Goal: Check status: Check status

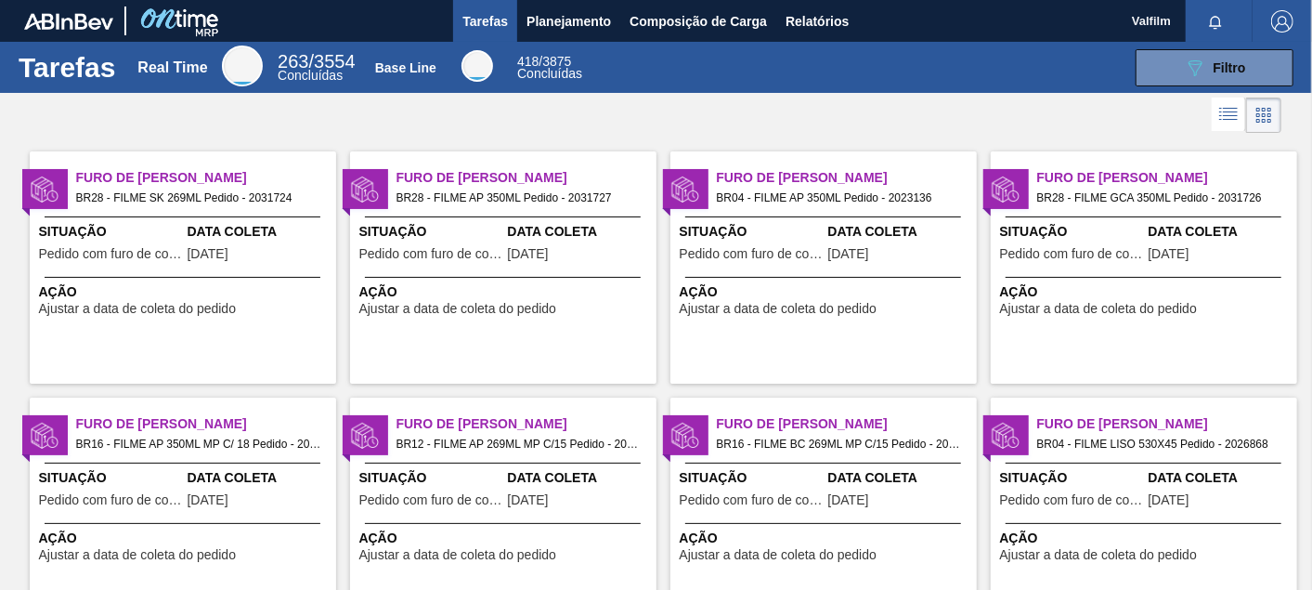
click at [614, 233] on span "Data Coleta" at bounding box center [580, 231] width 144 height 19
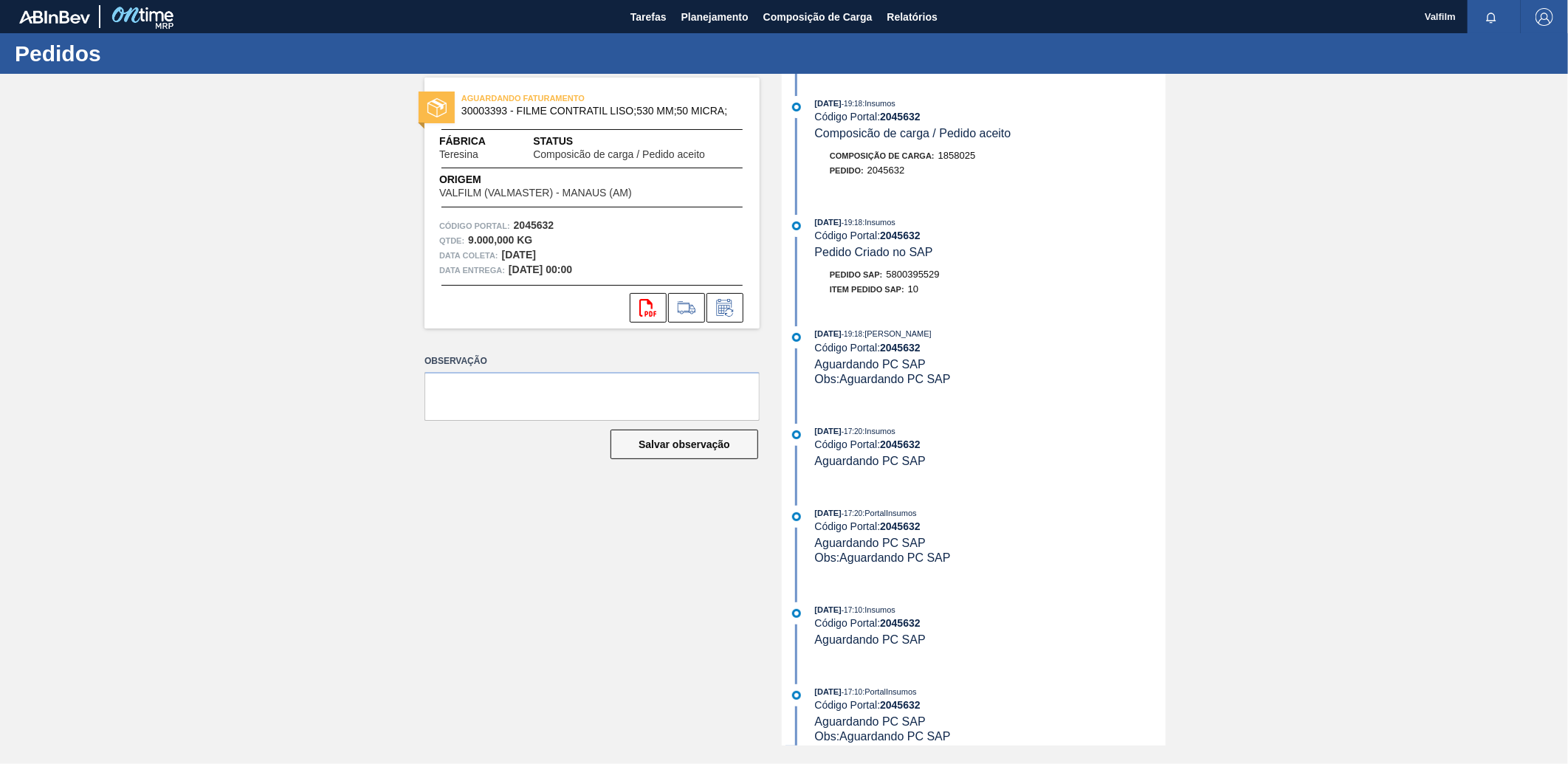
click at [926, 279] on span "5800395529" at bounding box center [913, 274] width 53 height 11
copy span "5800395529"
